Goal: Information Seeking & Learning: Learn about a topic

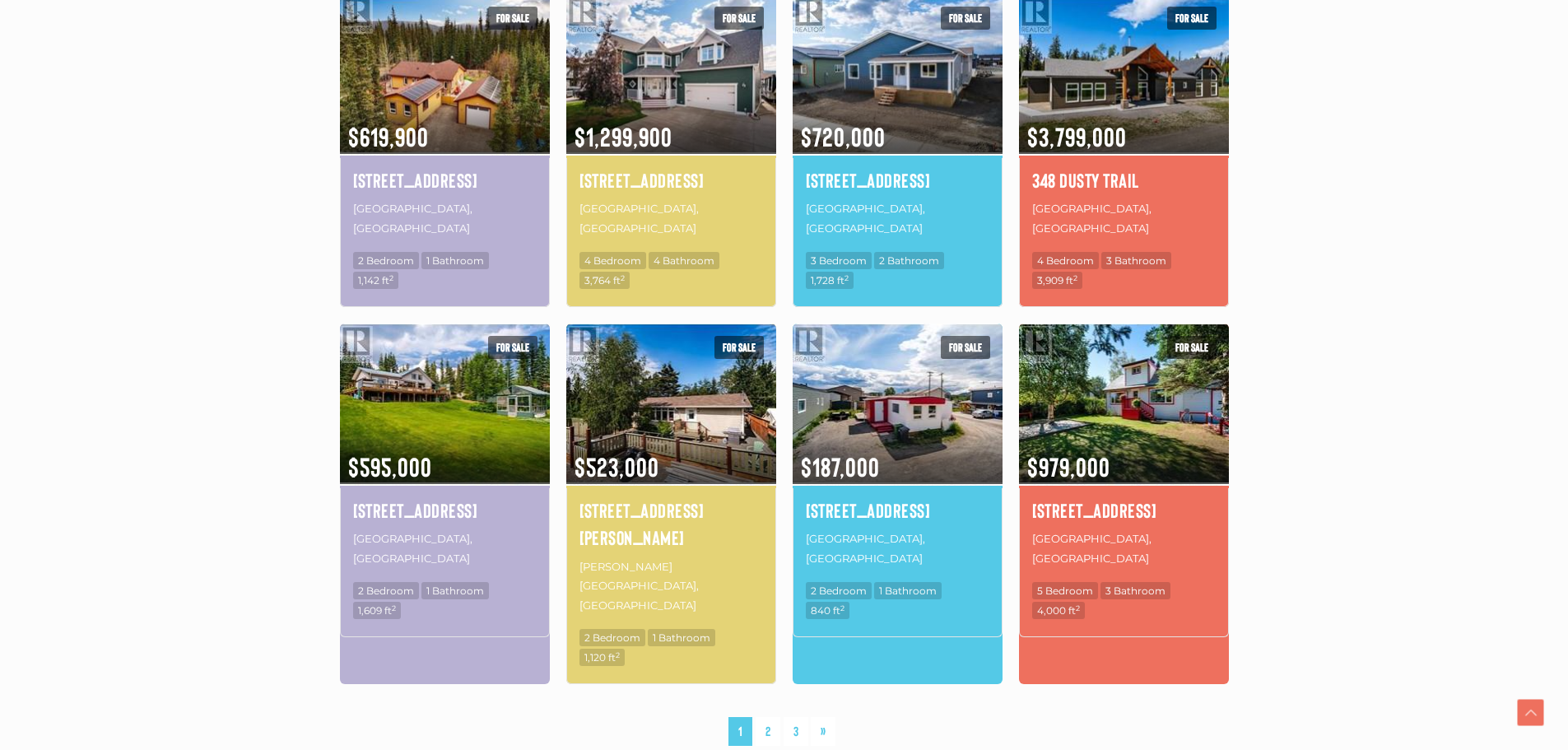
scroll to position [1152, 0]
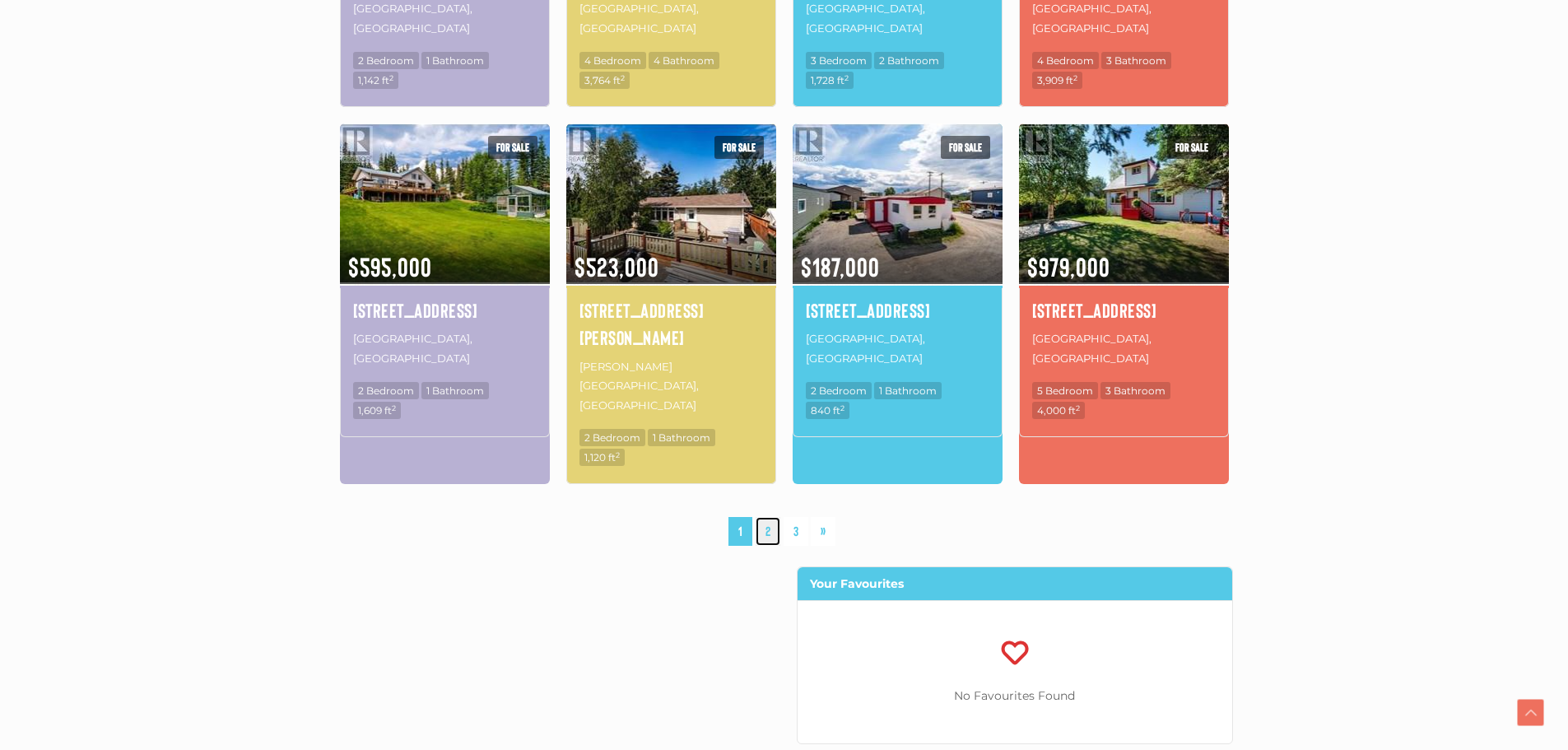
click at [770, 517] on link "2" at bounding box center [768, 530] width 25 height 29
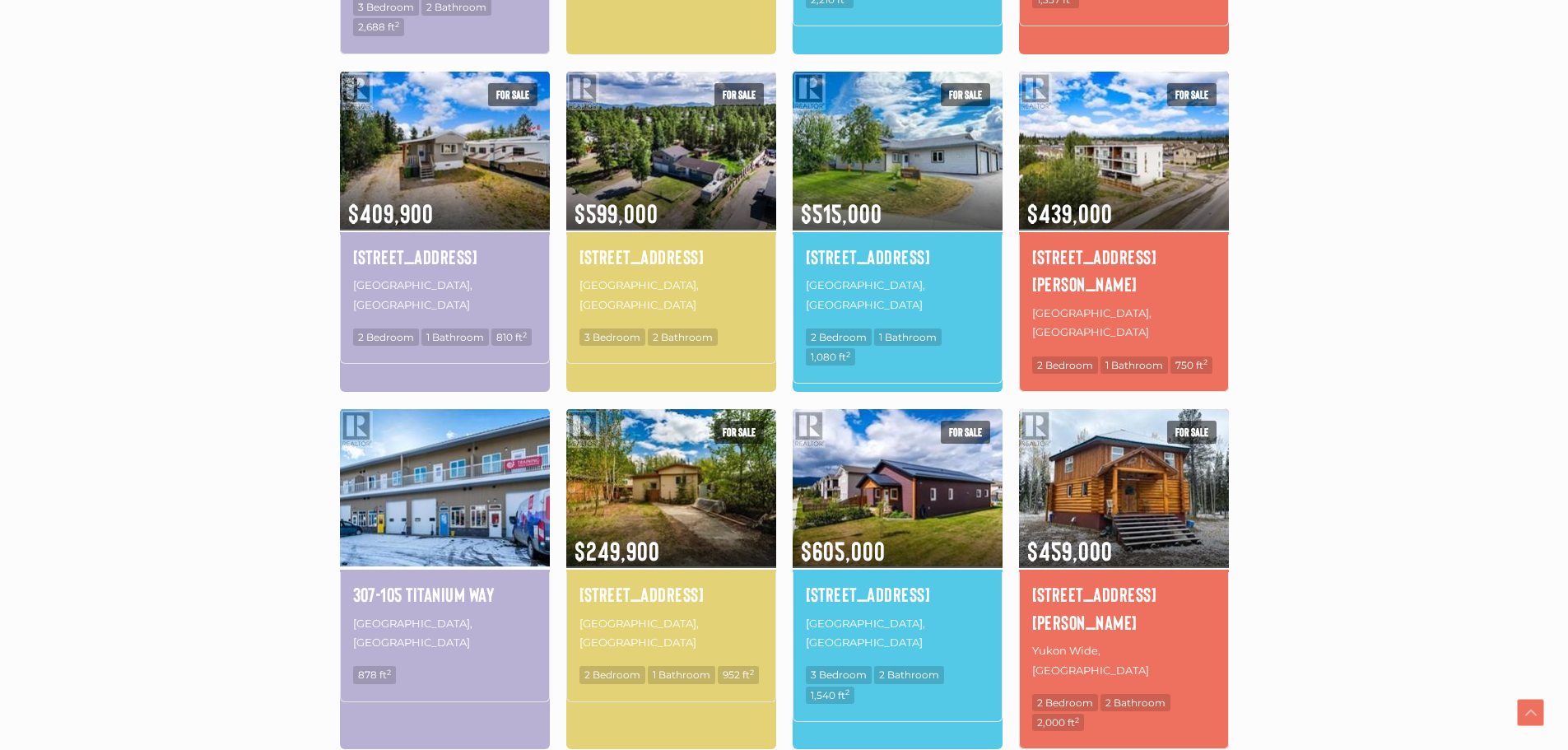
scroll to position [959, 0]
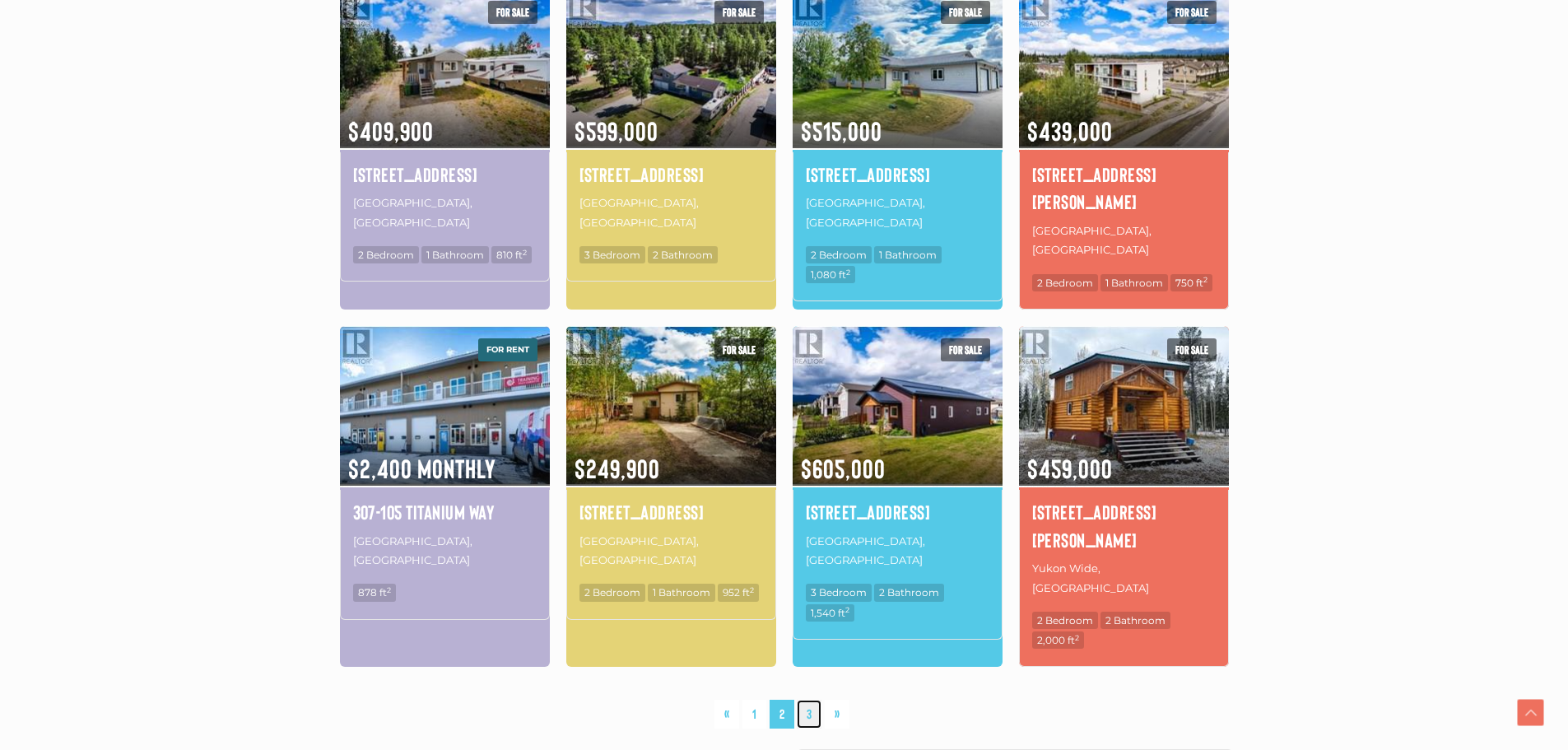
click at [810, 699] on link "3" at bounding box center [808, 713] width 25 height 29
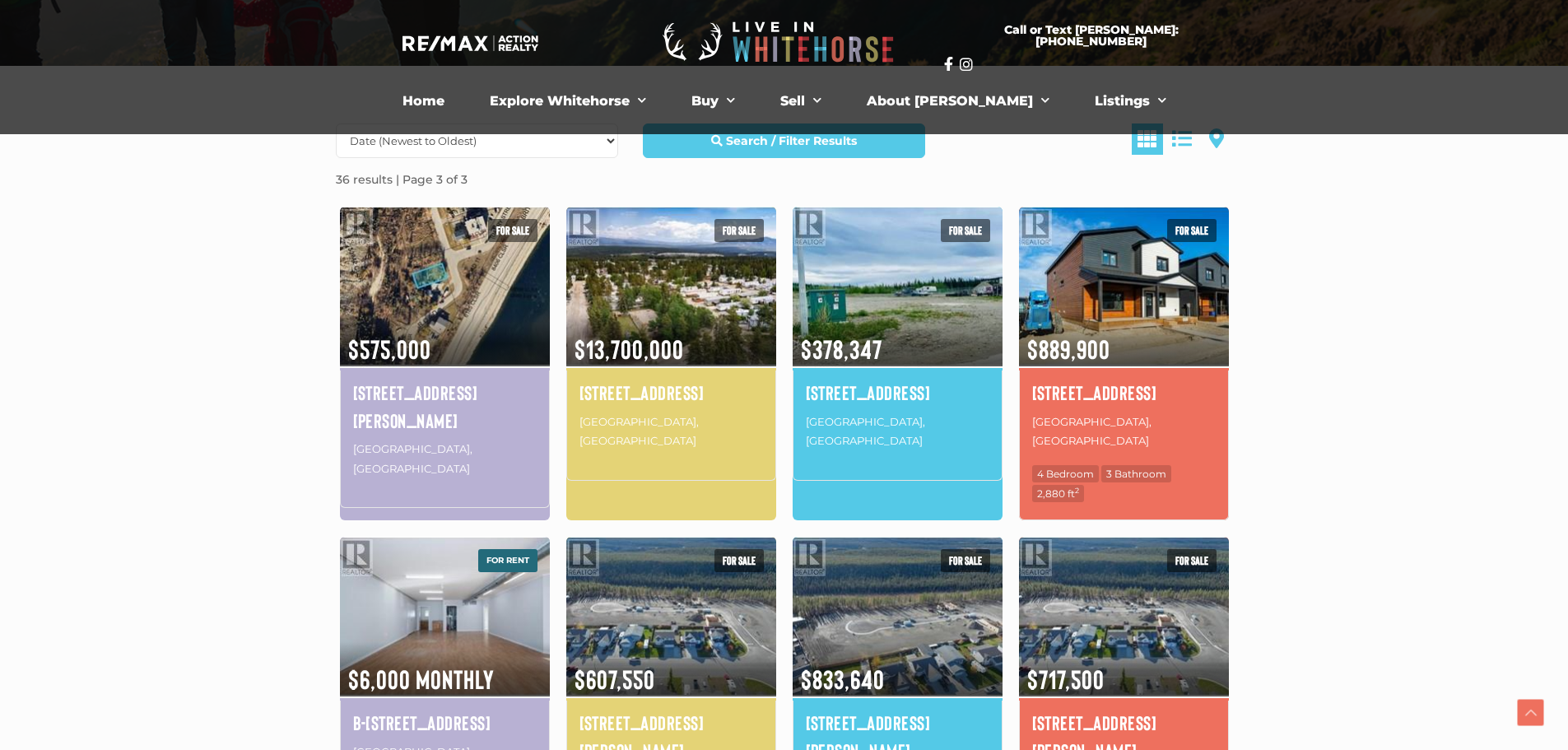
scroll to position [218, 0]
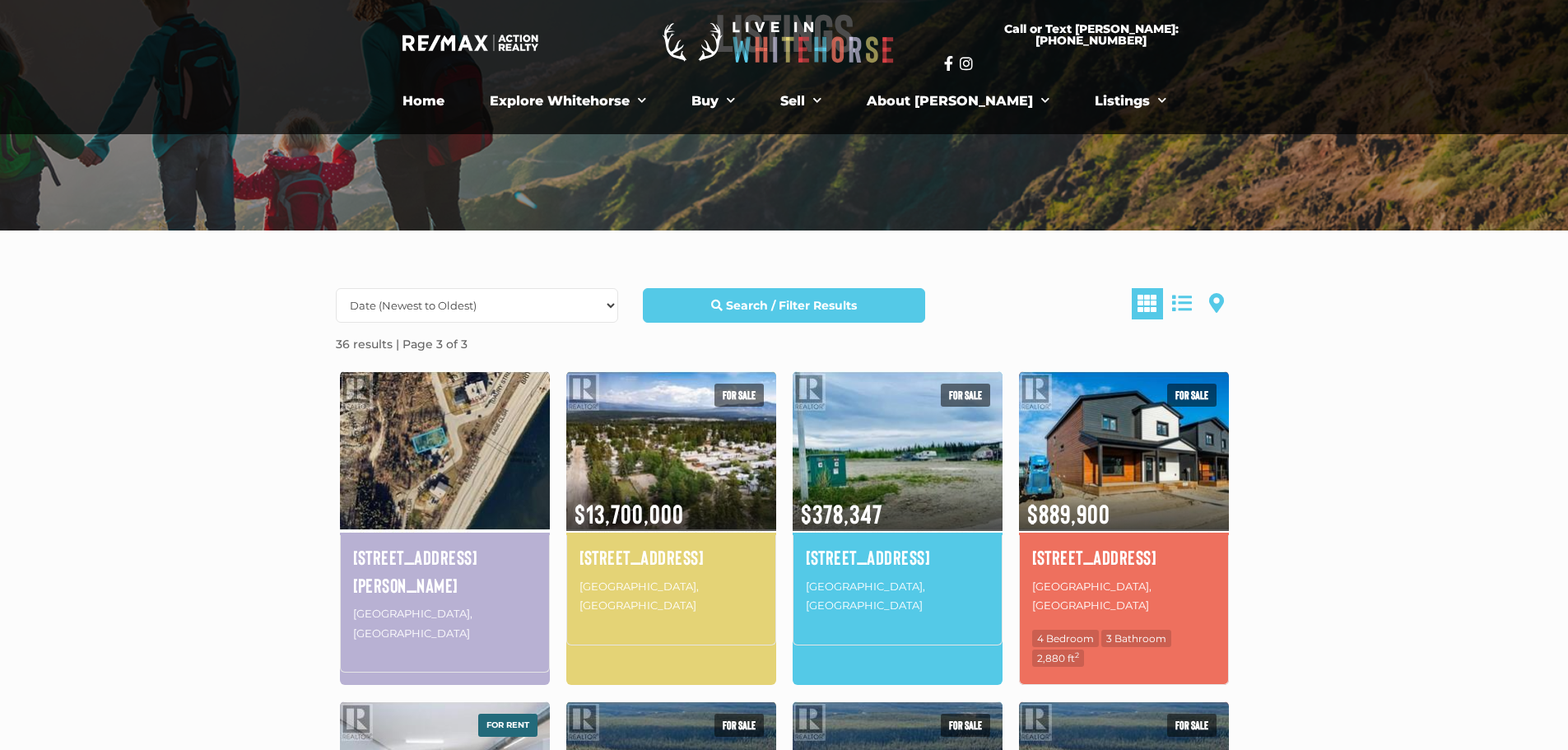
click at [481, 461] on img at bounding box center [444, 450] width 210 height 164
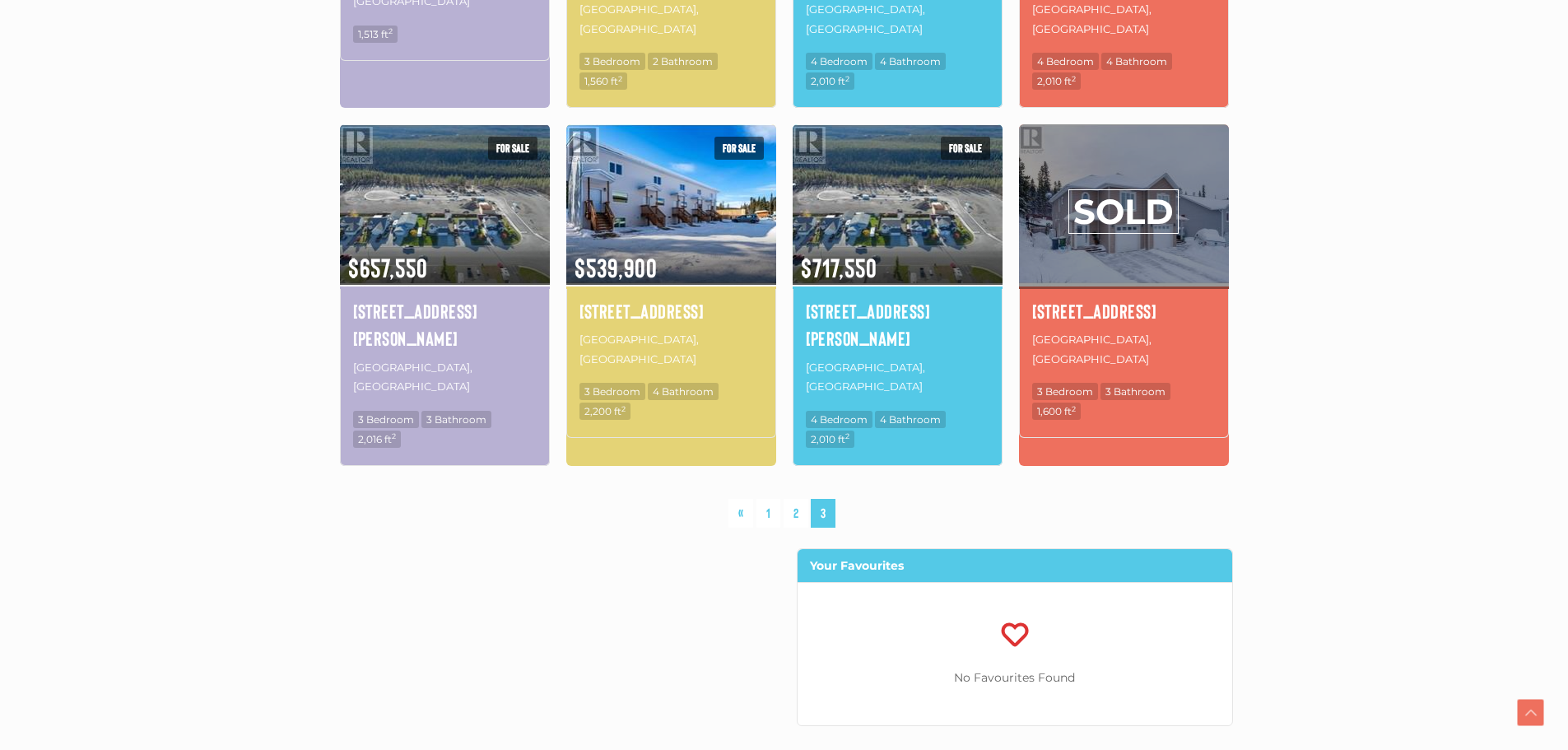
scroll to position [1152, 0]
